Goal: Find specific page/section: Find specific page/section

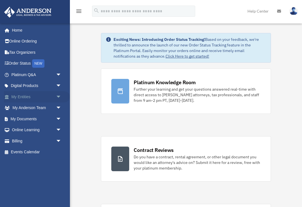
click at [59, 96] on span "arrow_drop_down" at bounding box center [61, 96] width 11 height 11
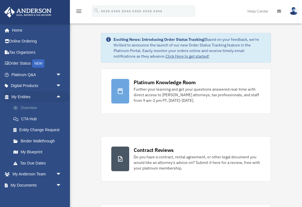
click at [36, 106] on link "Overview" at bounding box center [39, 107] width 62 height 11
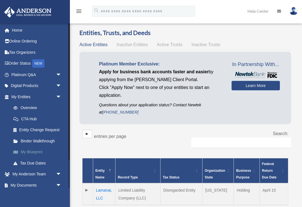
click at [38, 151] on link "My Blueprint" at bounding box center [39, 151] width 62 height 11
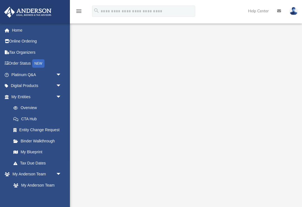
scroll to position [3, 0]
click at [73, 57] on div at bounding box center [186, 139] width 232 height 224
click at [218, 14] on div "menu search Site Menu add [EMAIL_ADDRESS][DOMAIN_NAME] My Profile Reset Passwor…" at bounding box center [150, 13] width 293 height 19
click at [80, 11] on icon "menu" at bounding box center [78, 11] width 7 height 7
